Goal: Information Seeking & Learning: Learn about a topic

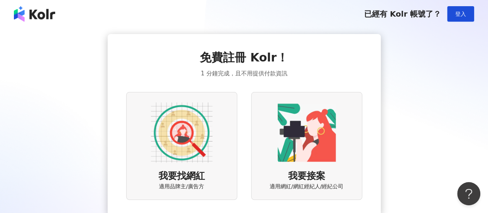
click at [188, 142] on img at bounding box center [182, 132] width 62 height 62
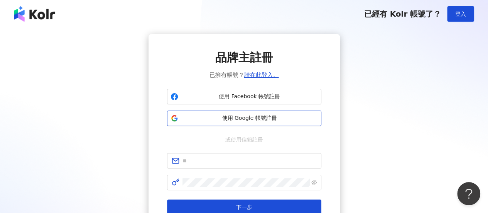
click at [262, 119] on span "使用 Google 帳號註冊" at bounding box center [249, 118] width 137 height 8
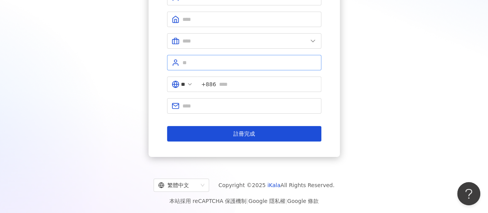
scroll to position [25, 0]
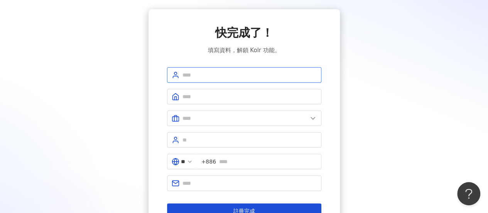
click at [225, 76] on input "text" at bounding box center [250, 75] width 134 height 8
click at [239, 74] on input "text" at bounding box center [250, 75] width 134 height 8
type input "*****"
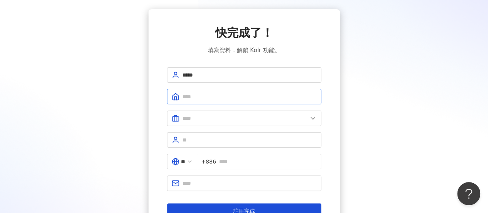
click at [240, 91] on span at bounding box center [244, 96] width 154 height 15
click at [240, 96] on input "text" at bounding box center [250, 96] width 134 height 8
type input "**"
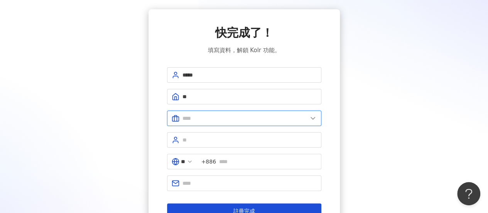
click at [243, 115] on input "text" at bounding box center [245, 118] width 125 height 8
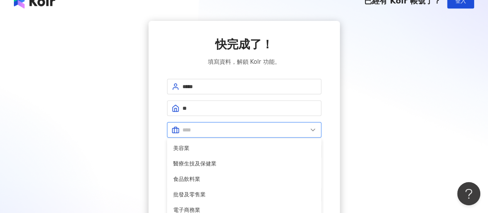
scroll to position [0, 0]
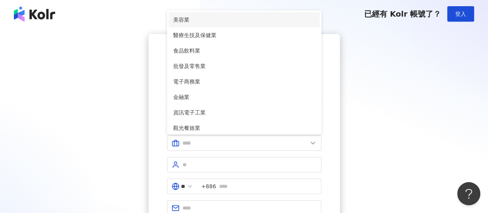
click at [210, 17] on span "美容業" at bounding box center [244, 19] width 142 height 8
type input "***"
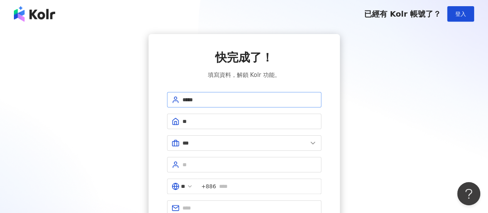
scroll to position [39, 0]
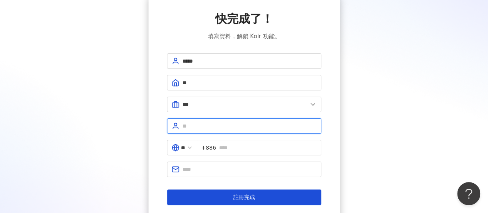
click at [229, 127] on input "text" at bounding box center [250, 126] width 134 height 8
click at [238, 128] on input "text" at bounding box center [250, 126] width 134 height 8
type input "**"
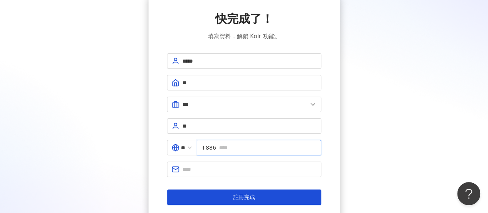
click at [283, 149] on input "text" at bounding box center [268, 147] width 98 height 8
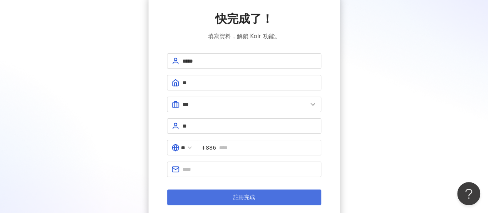
click at [273, 189] on button "註冊完成" at bounding box center [244, 196] width 154 height 15
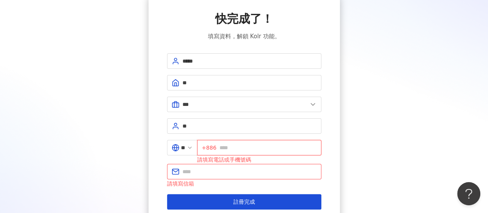
click at [284, 146] on input "text" at bounding box center [268, 147] width 97 height 8
type input "*"
type input "**********"
click at [278, 170] on input "text" at bounding box center [250, 171] width 134 height 8
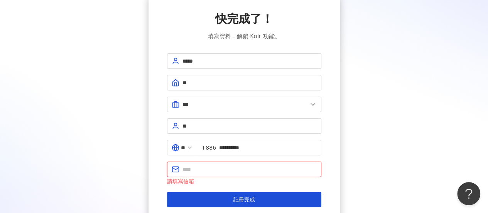
type input "**********"
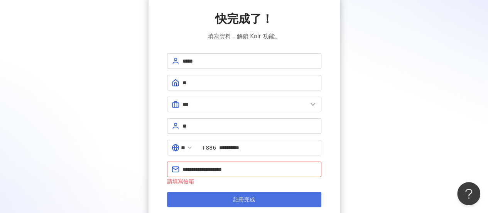
click at [272, 200] on button "註冊完成" at bounding box center [244, 198] width 154 height 15
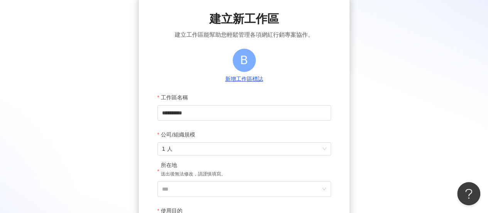
scroll to position [77, 0]
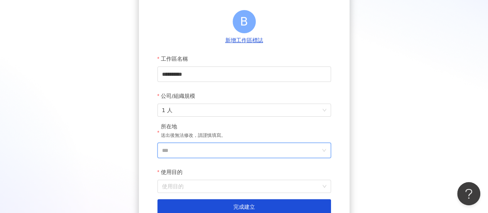
click at [284, 152] on input "***" at bounding box center [241, 150] width 158 height 15
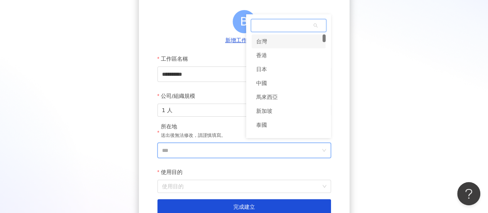
click at [285, 42] on div "台灣" at bounding box center [289, 41] width 74 height 14
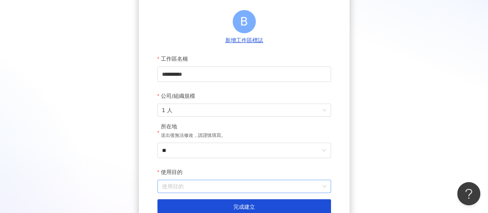
click at [233, 184] on input "使用目的" at bounding box center [244, 186] width 164 height 12
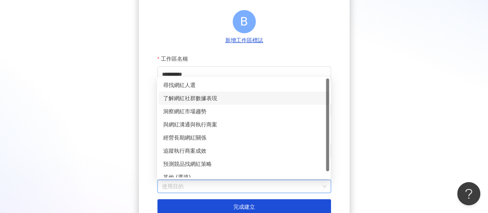
click at [219, 99] on div "了解網紅社群數據表現" at bounding box center [243, 98] width 161 height 8
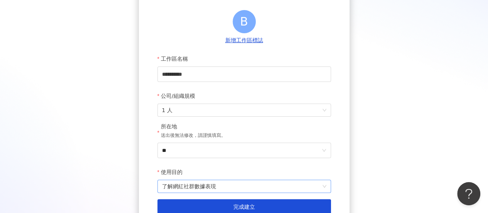
drag, startPoint x: 227, startPoint y: 201, endPoint x: 250, endPoint y: 184, distance: 28.9
click at [228, 201] on button "完成建立" at bounding box center [244, 206] width 174 height 15
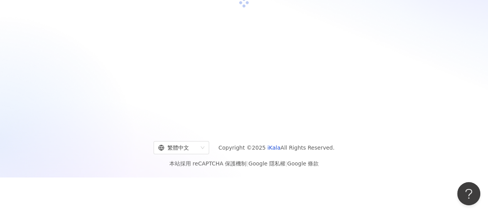
scroll to position [36, 0]
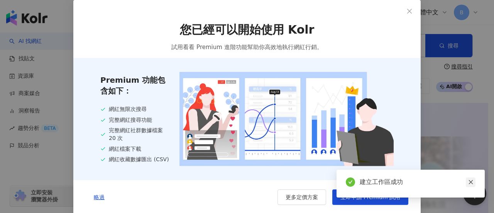
click at [468, 183] on icon "close" at bounding box center [470, 181] width 5 height 5
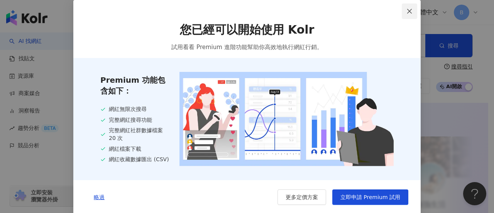
click at [407, 10] on icon "close" at bounding box center [409, 11] width 6 height 6
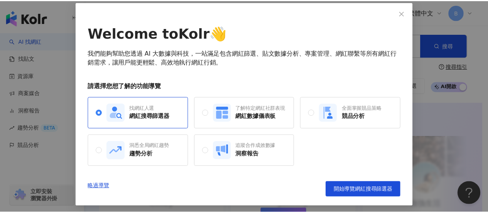
scroll to position [39, 0]
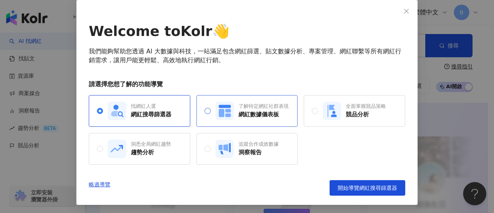
click at [283, 113] on div "網紅數據儀表板" at bounding box center [263, 114] width 50 height 8
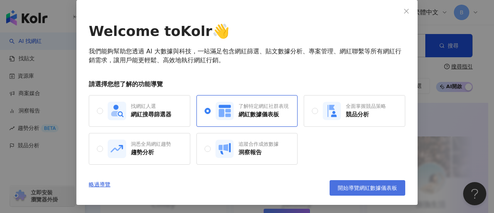
click at [381, 185] on span "開始導覽網紅數據儀表板" at bounding box center [367, 187] width 59 height 6
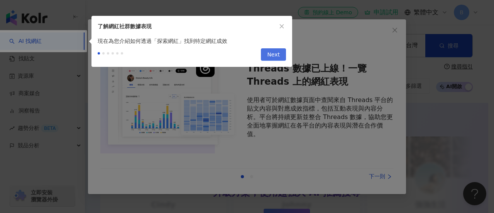
click at [276, 54] on span "Next" at bounding box center [273, 55] width 13 height 12
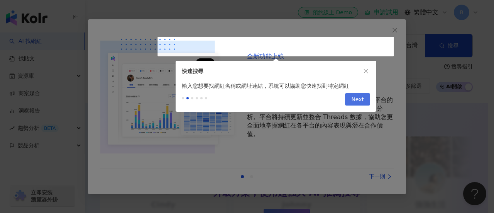
type input "**********"
click at [353, 101] on span "Next" at bounding box center [357, 99] width 13 height 12
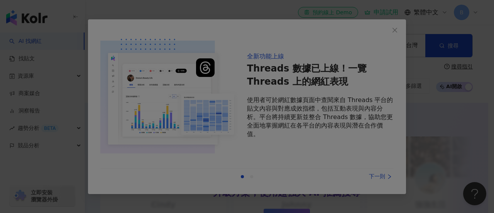
click at [375, 171] on div at bounding box center [247, 106] width 494 height 213
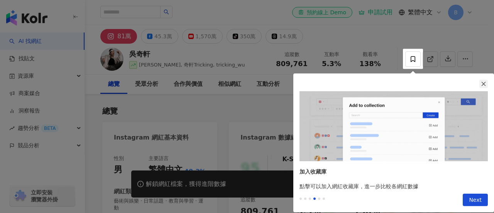
click at [485, 81] on icon "close" at bounding box center [483, 83] width 5 height 5
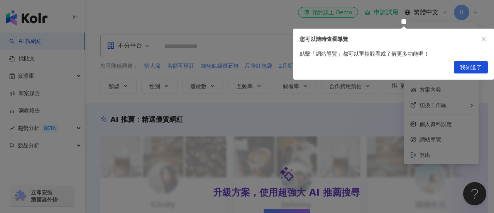
click at [468, 63] on span "我知道了" at bounding box center [471, 67] width 22 height 12
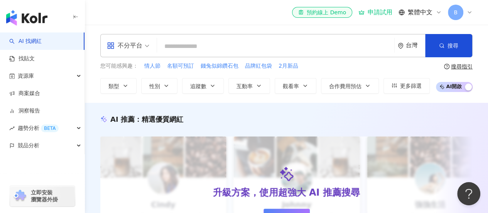
click at [196, 45] on input "search" at bounding box center [275, 46] width 231 height 15
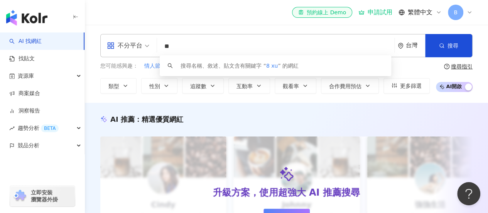
type input "*"
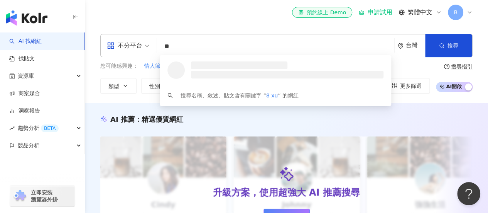
type input "*"
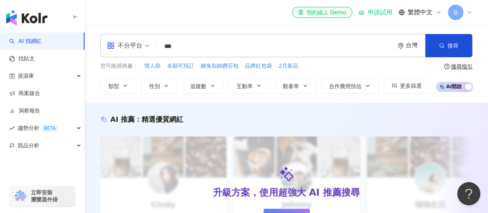
type input "**"
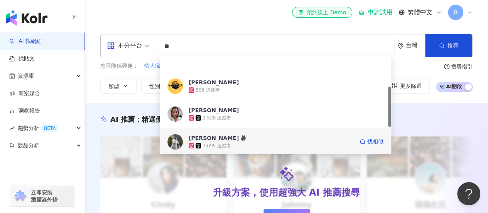
scroll to position [116, 0]
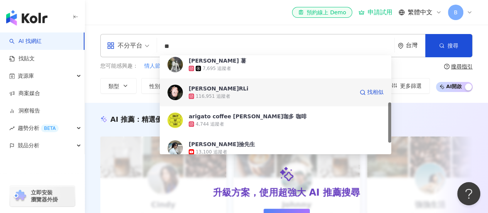
click at [280, 101] on div "阿利RLi 116,951 追蹤者 找相似" at bounding box center [276, 92] width 232 height 28
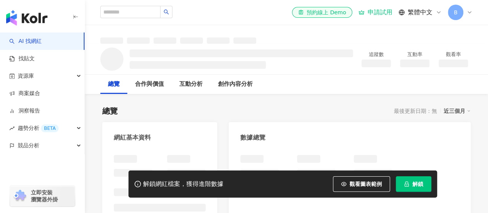
scroll to position [39, 0]
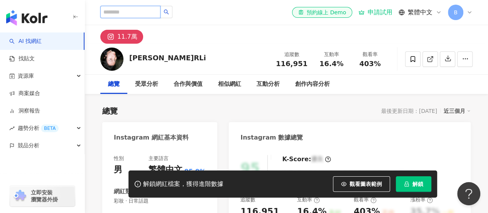
click at [130, 13] on input "search" at bounding box center [130, 12] width 60 height 12
type input "**"
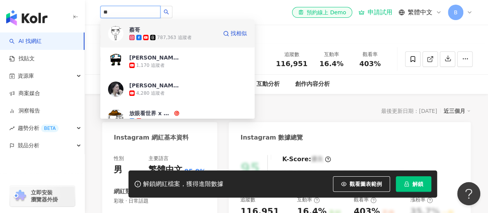
click at [194, 39] on div "787,363 追蹤者" at bounding box center [173, 38] width 88 height 8
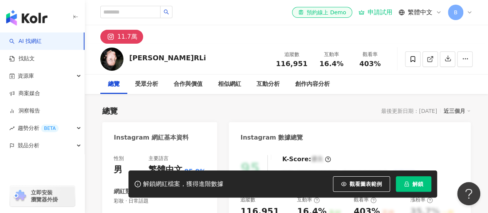
click at [299, 108] on div "總覽 最後更新日期：2025/8/18 近三個月" at bounding box center [286, 110] width 369 height 11
click at [146, 88] on div "受眾分析" at bounding box center [146, 83] width 23 height 9
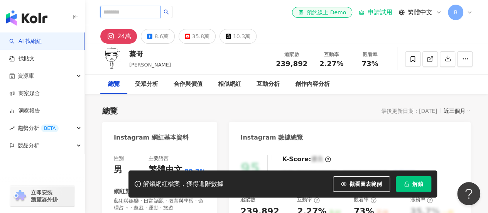
click at [159, 14] on input "search" at bounding box center [130, 12] width 60 height 12
type input "**"
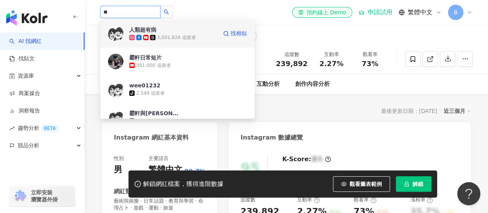
click at [198, 36] on div "3,001,824 追蹤者" at bounding box center [173, 38] width 88 height 8
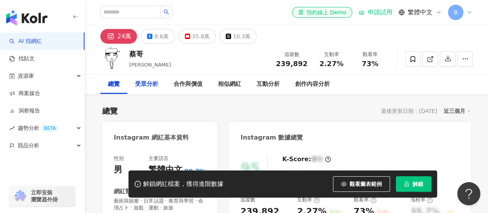
click at [141, 83] on div "受眾分析" at bounding box center [146, 83] width 23 height 9
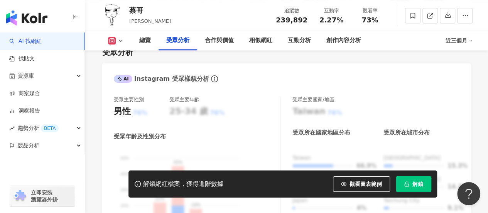
scroll to position [671, 0]
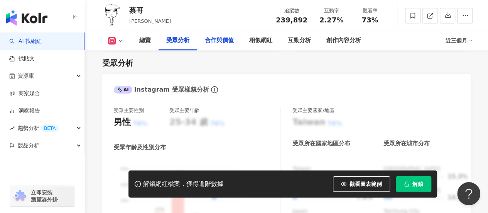
click at [218, 47] on div "合作與價值" at bounding box center [219, 40] width 44 height 19
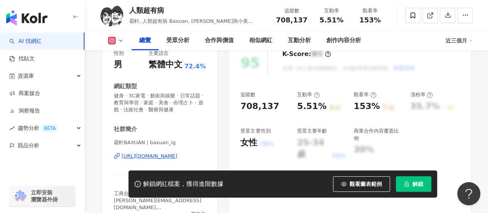
scroll to position [77, 0]
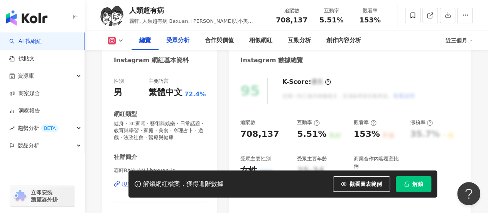
click at [172, 42] on div "受眾分析" at bounding box center [177, 40] width 23 height 9
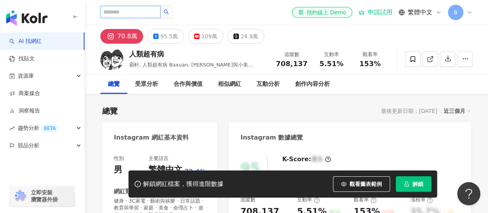
click at [140, 11] on input "search" at bounding box center [130, 12] width 60 height 12
type input "***"
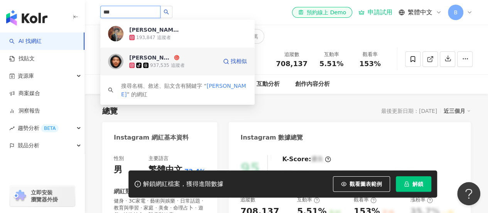
click at [193, 64] on div "tiktok-icon 937,535 追蹤者" at bounding box center [173, 65] width 88 height 8
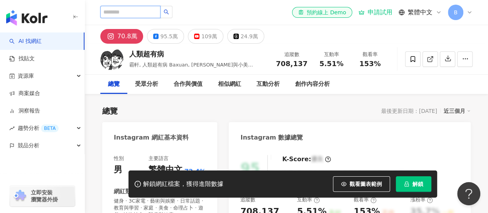
click at [161, 12] on input "search" at bounding box center [130, 12] width 60 height 12
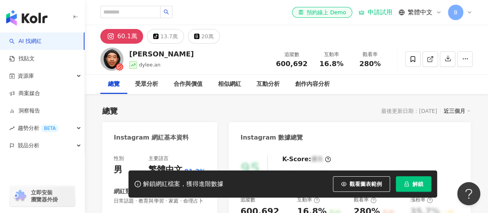
click at [42, 40] on link "AI 找網紅" at bounding box center [25, 41] width 32 height 8
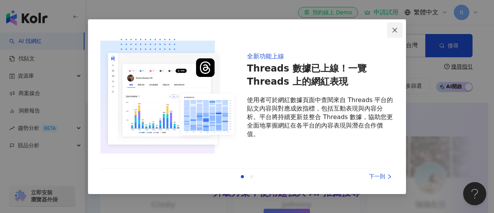
click at [397, 30] on icon "close" at bounding box center [395, 30] width 6 height 6
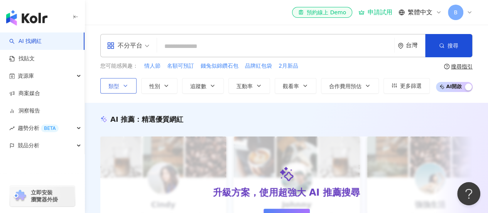
click at [125, 88] on icon "button" at bounding box center [125, 86] width 6 height 6
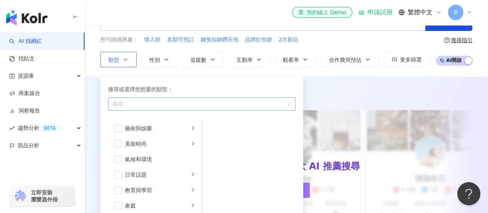
scroll to position [39, 0]
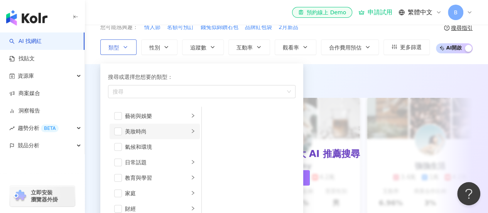
click at [137, 128] on div "美妝時尚" at bounding box center [157, 131] width 64 height 8
click at [114, 131] on span "button" at bounding box center [118, 131] width 8 height 8
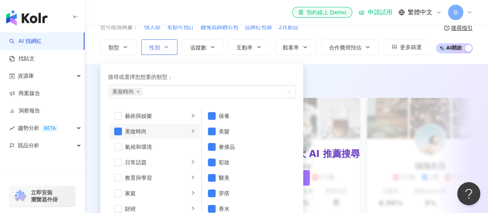
click at [162, 43] on button "性別" at bounding box center [159, 46] width 36 height 15
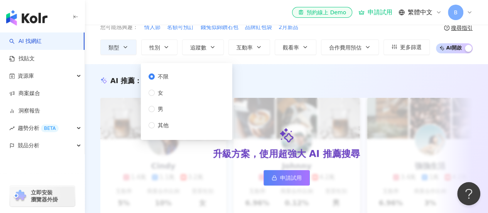
click at [157, 110] on div "不限 女 男 其他" at bounding box center [186, 101] width 91 height 77
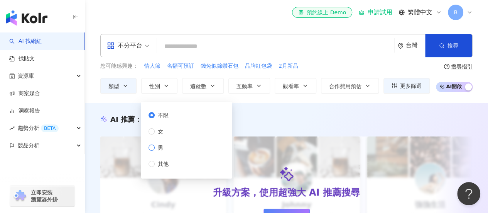
click at [160, 146] on span "男" at bounding box center [161, 147] width 12 height 8
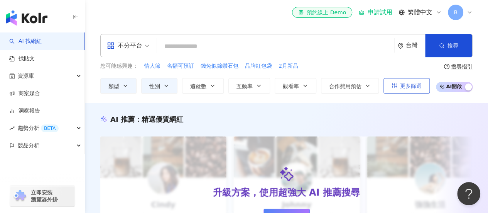
click at [412, 86] on span "更多篩選" at bounding box center [411, 86] width 22 height 6
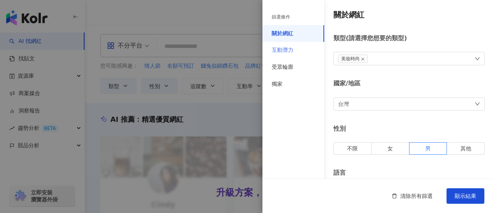
click at [307, 52] on div "互動潛力" at bounding box center [293, 50] width 62 height 17
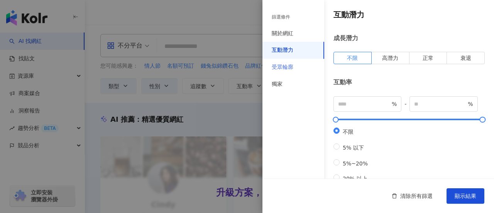
click at [298, 68] on div "受眾輪廓" at bounding box center [293, 67] width 62 height 17
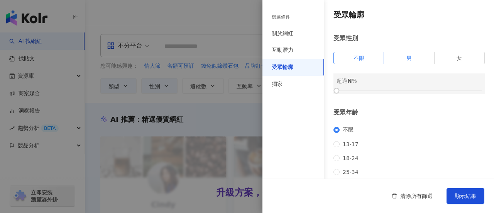
click at [406, 58] on span "男" at bounding box center [408, 58] width 5 height 6
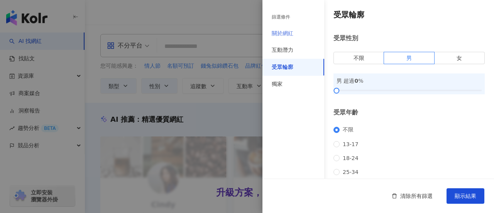
click at [292, 37] on div "關於網紅" at bounding box center [293, 33] width 62 height 17
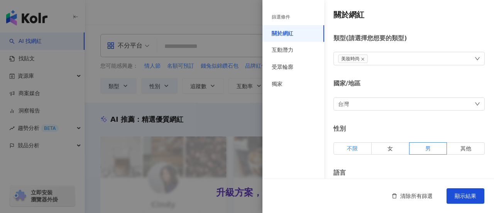
click at [362, 150] on label "不限" at bounding box center [352, 148] width 38 height 12
click at [431, 148] on label "男" at bounding box center [428, 148] width 38 height 12
click at [466, 197] on span "顯示結果" at bounding box center [466, 196] width 22 height 6
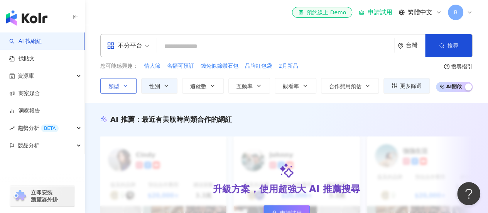
click at [133, 90] on button "類型" at bounding box center [118, 85] width 36 height 15
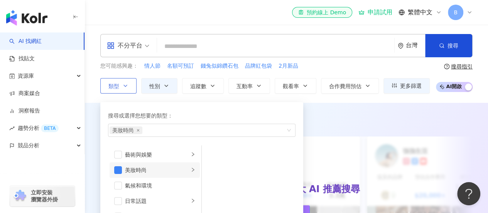
click at [191, 171] on icon "right" at bounding box center [193, 169] width 5 height 5
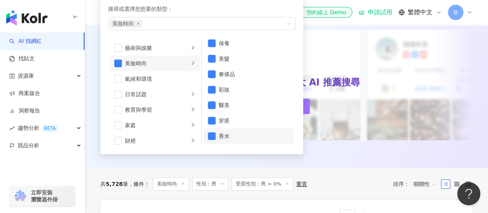
scroll to position [116, 0]
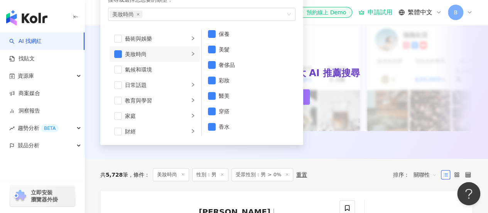
click at [347, 159] on div "共 5,728 筆 條件 ： 美妝時尚 性別：男 受眾性別：男 > 0% 重置 排序： 關聯性" at bounding box center [286, 175] width 372 height 32
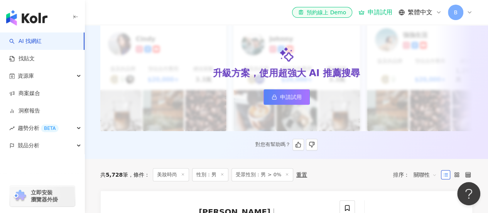
click at [349, 131] on div "升級方案，使用超強大 AI 推薦搜尋 申請試用" at bounding box center [286, 75] width 372 height 110
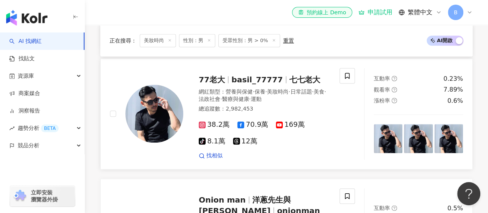
scroll to position [342, 0]
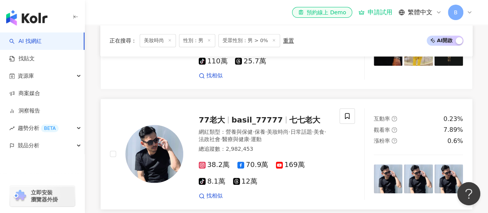
click at [294, 115] on span "七七老大" at bounding box center [304, 119] width 31 height 9
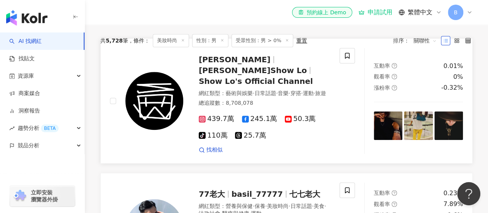
scroll to position [226, 0]
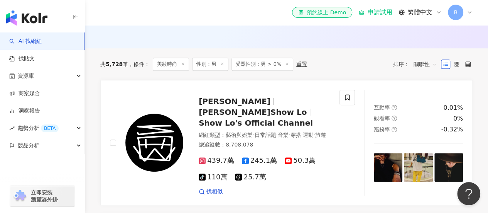
click at [265, 64] on span "受眾性別：男 > 0%" at bounding box center [263, 63] width 62 height 13
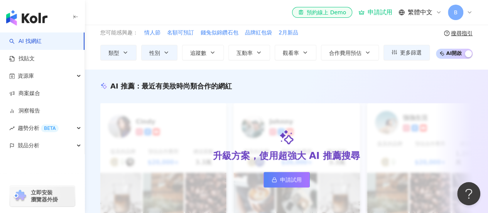
scroll to position [0, 0]
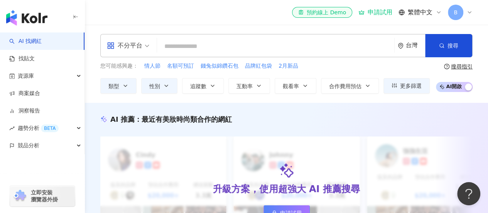
click at [179, 44] on input "search" at bounding box center [275, 46] width 231 height 15
click at [36, 45] on link "AI 找網紅" at bounding box center [25, 41] width 32 height 8
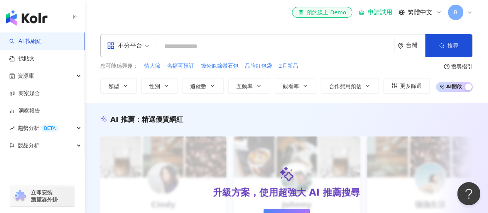
click at [180, 44] on input "search" at bounding box center [275, 46] width 231 height 15
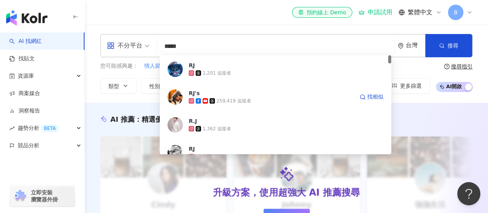
type input "*****"
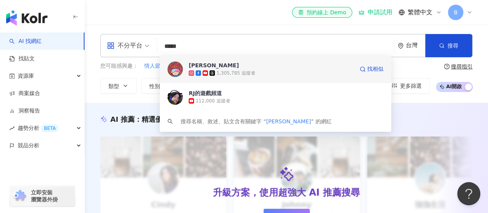
click at [307, 77] on div "廉傑克曼 1,305,785 追蹤者 找相似" at bounding box center [276, 69] width 232 height 28
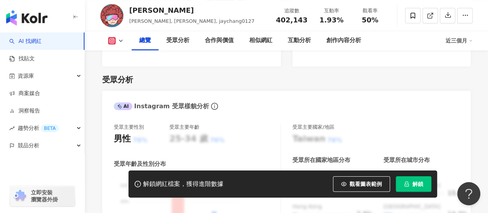
scroll to position [502, 0]
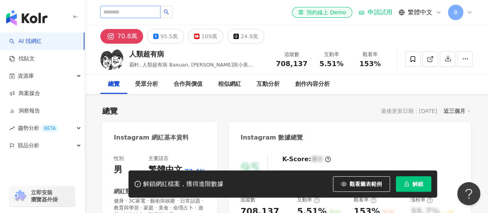
click at [153, 14] on input "search" at bounding box center [130, 12] width 60 height 12
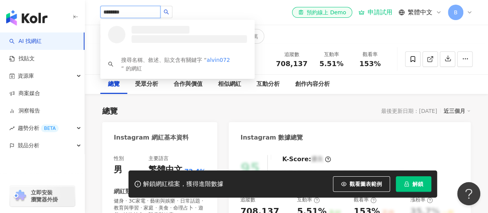
type input "*********"
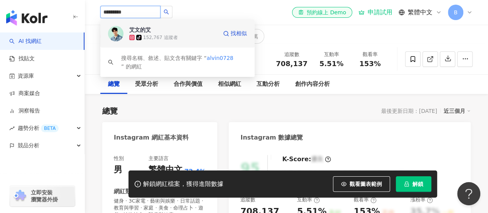
click at [161, 34] on div "tiktok-icon 152,767 追蹤者" at bounding box center [173, 38] width 88 height 8
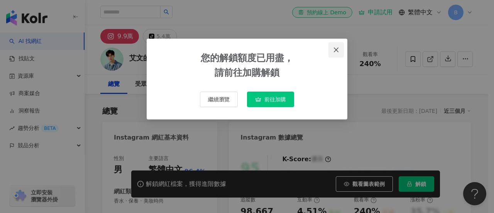
click at [337, 48] on icon "close" at bounding box center [336, 49] width 5 height 5
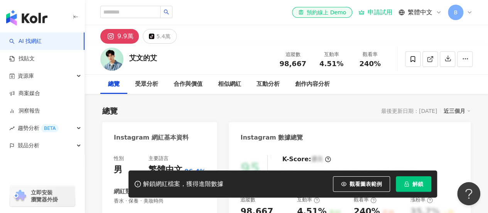
click at [161, 54] on div "[PERSON_NAME]的艾 追蹤數 98,667 互動率 4.51% 觀看率 240%" at bounding box center [286, 59] width 403 height 30
click at [230, 58] on div "[PERSON_NAME]的艾 追蹤數 98,667 互動率 4.51% 觀看率 240%" at bounding box center [286, 59] width 403 height 30
click at [228, 84] on div "相似網紅" at bounding box center [229, 83] width 23 height 9
click at [161, 16] on input "search" at bounding box center [130, 12] width 60 height 12
type input "*"
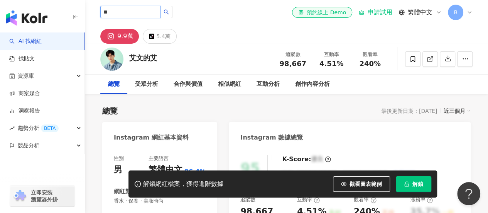
type input "**"
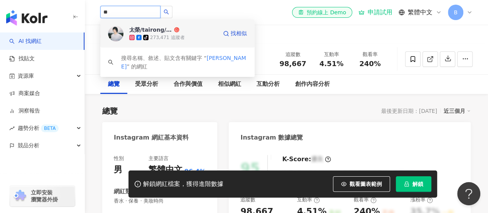
click at [186, 30] on div "[PERSON_NAME]/tairong/タイロン tiktok-icon 273,471 追蹤者" at bounding box center [173, 33] width 88 height 15
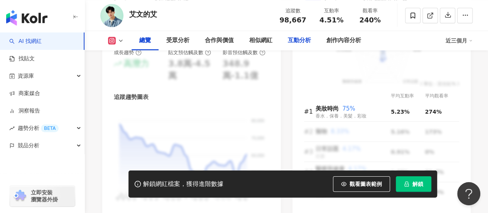
scroll to position [502, 0]
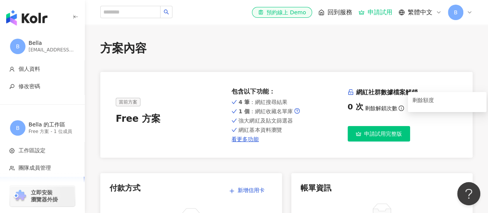
click at [399, 108] on icon "info-circle" at bounding box center [401, 107] width 5 height 5
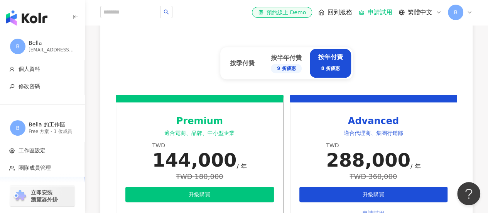
scroll to position [273, 0]
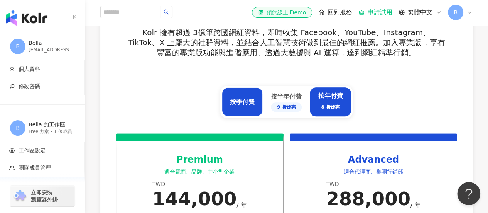
click at [252, 107] on div "按季付費" at bounding box center [242, 101] width 41 height 29
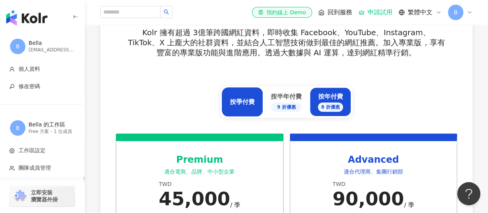
click at [313, 102] on div "按年付費 8 折優惠" at bounding box center [330, 101] width 41 height 29
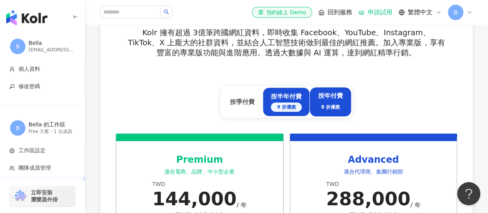
click at [295, 103] on div "9 折優惠" at bounding box center [286, 106] width 31 height 9
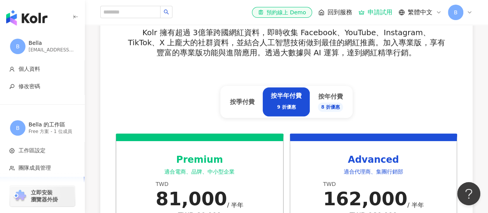
click at [266, 105] on div "按半年付費 9 折優惠" at bounding box center [286, 101] width 47 height 29
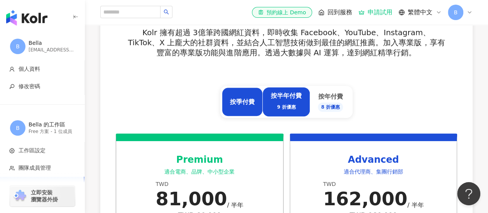
click at [245, 101] on div "按季付費" at bounding box center [242, 102] width 25 height 8
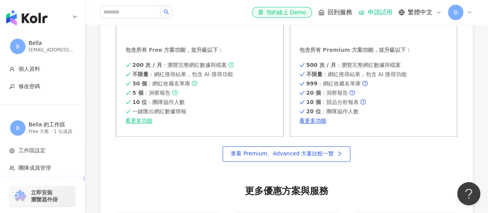
scroll to position [543, 0]
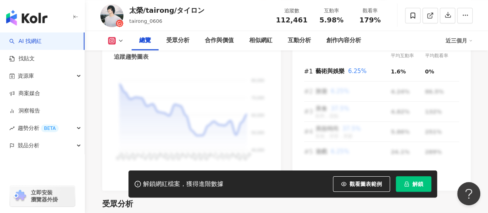
scroll to position [579, 0]
